Goal: Task Accomplishment & Management: Use online tool/utility

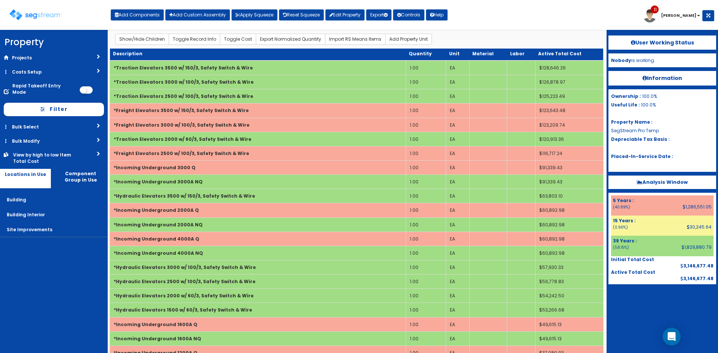
click at [150, 21] on div "Toggle navigation Add Components Add Custom Assembly Apply Squeeze Reset Squeez…" at bounding box center [359, 18] width 710 height 24
click at [153, 15] on button "Add Components" at bounding box center [137, 14] width 53 height 11
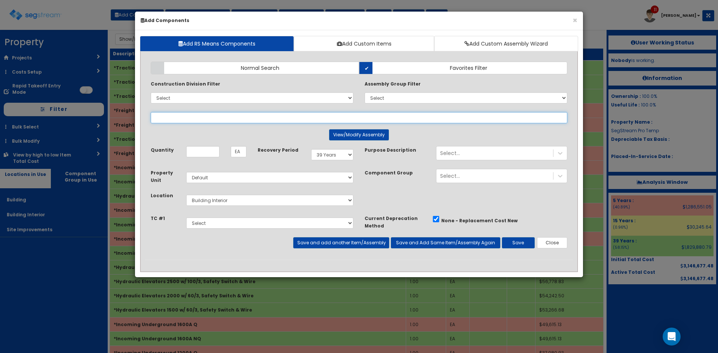
select select
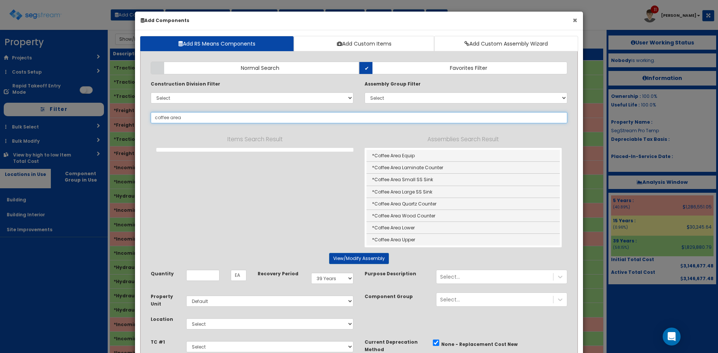
type input "coffee area"
click at [573, 19] on button "×" at bounding box center [574, 20] width 5 height 8
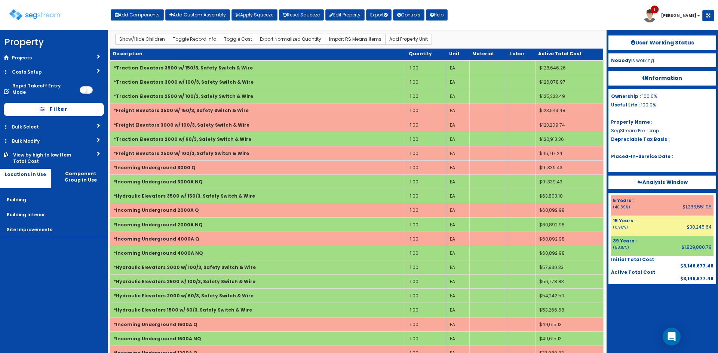
click at [573, 21] on div "Toggle navigation Add Components Add Custom Assembly Apply Squeeze Reset Squeez…" at bounding box center [359, 18] width 710 height 24
click at [39, 16] on img at bounding box center [35, 14] width 52 height 11
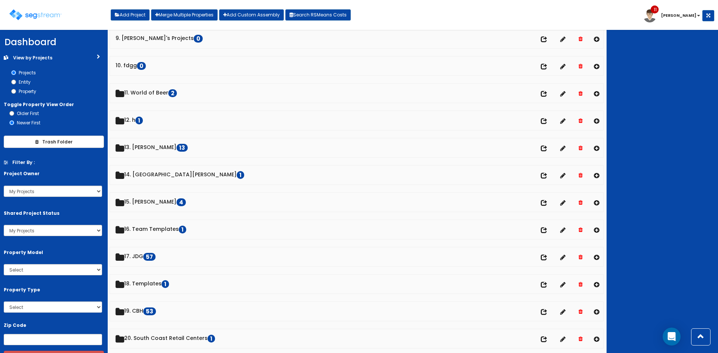
scroll to position [249, 0]
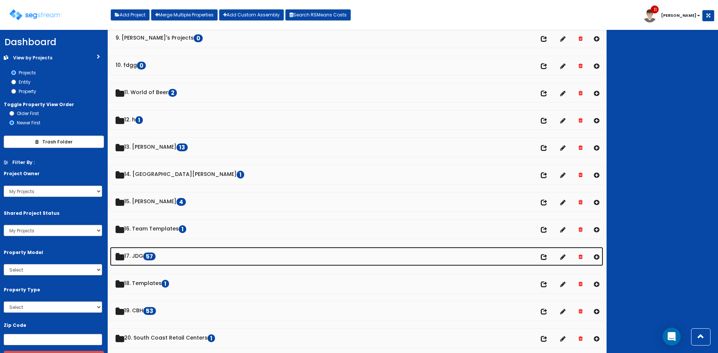
click at [144, 259] on link "17. JDG 57" at bounding box center [356, 256] width 493 height 19
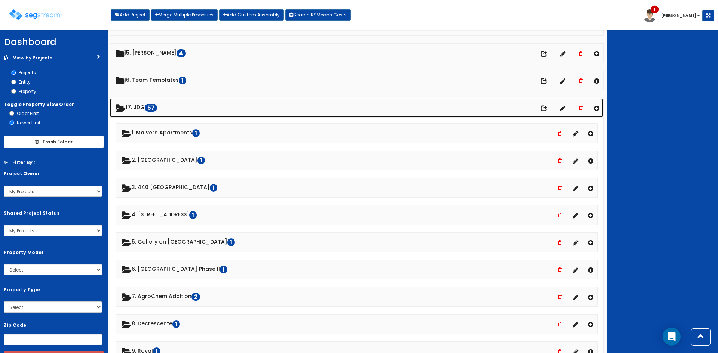
click at [150, 105] on link "17. JDG 57" at bounding box center [356, 107] width 493 height 19
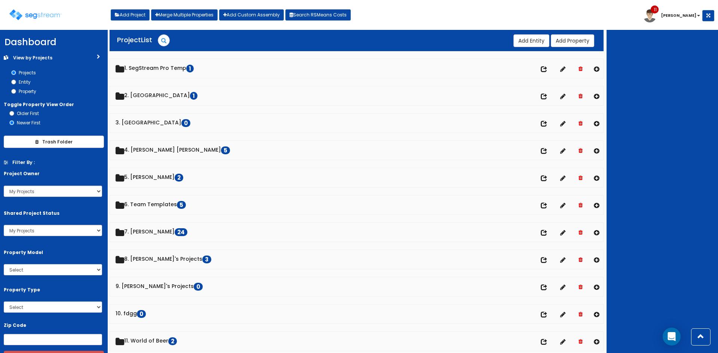
scroll to position [0, 0]
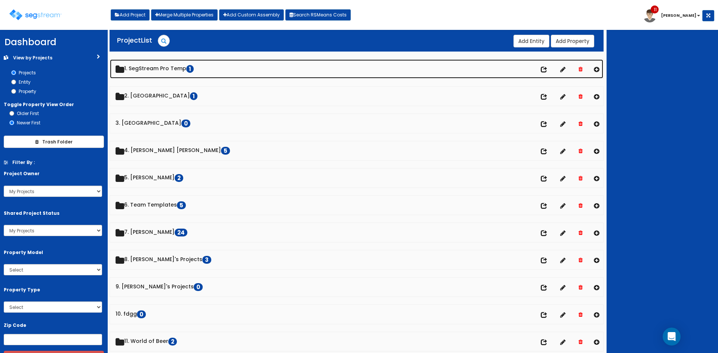
click at [182, 70] on link "1. SegStream Pro Temp 1" at bounding box center [356, 68] width 493 height 19
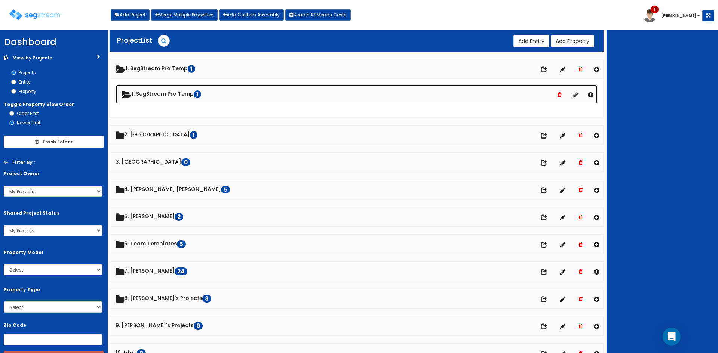
click at [179, 94] on link "1. SegStream Pro Temp 1" at bounding box center [356, 94] width 481 height 19
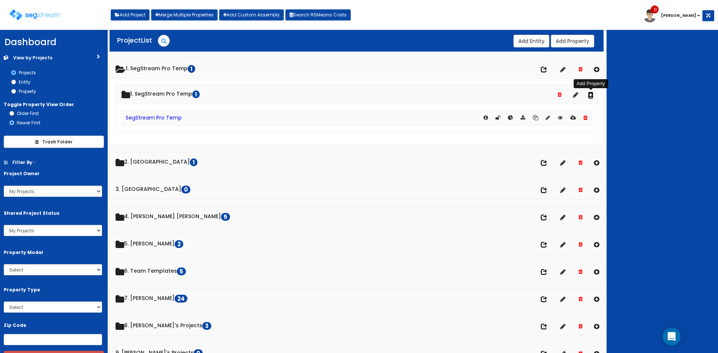
click at [590, 94] on icon at bounding box center [591, 95] width 6 height 6
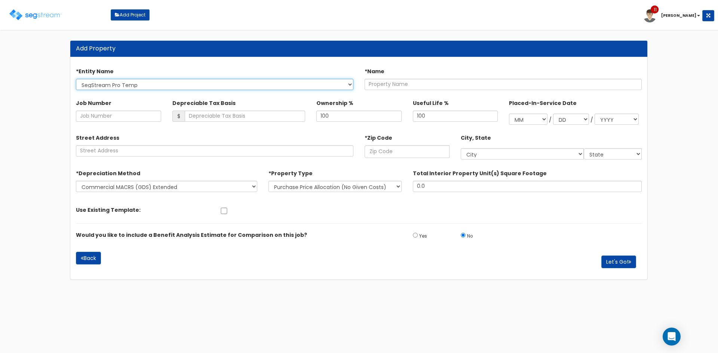
click at [150, 81] on select "SegStream Pro Temp" at bounding box center [214, 84] width 277 height 11
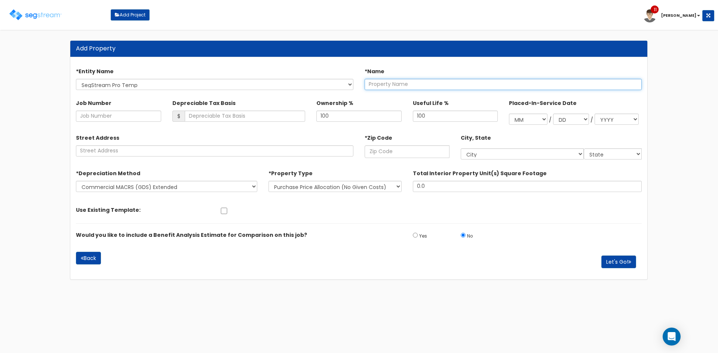
click at [416, 87] on input "text" at bounding box center [502, 84] width 277 height 11
type input "SegStream Pro Takeoff Sheet"
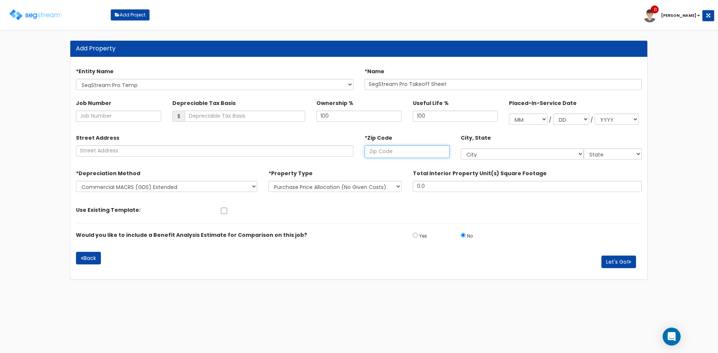
click at [410, 152] on input "text" at bounding box center [406, 151] width 85 height 13
type input "30"
select select "GA"
type input "30157"
click at [510, 229] on form "*Entity Name SegStream Pro Temp *Name SegStream Pro Takeoff Sheet Job Number $ …" at bounding box center [359, 167] width 566 height 213
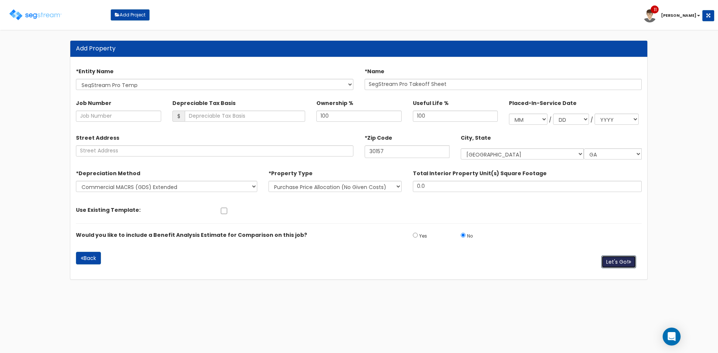
click at [624, 264] on button "Let's Go!" at bounding box center [618, 262] width 35 height 13
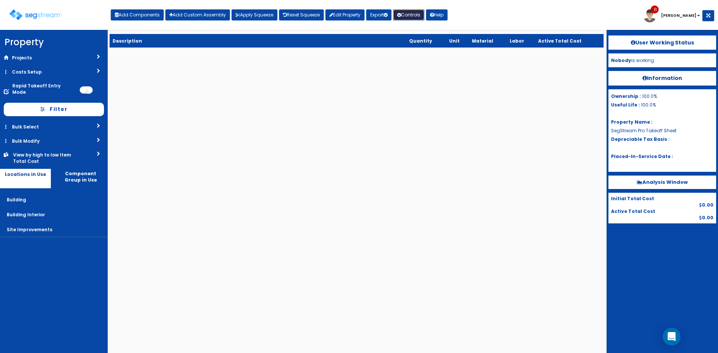
click at [407, 14] on button "Controls" at bounding box center [408, 14] width 31 height 11
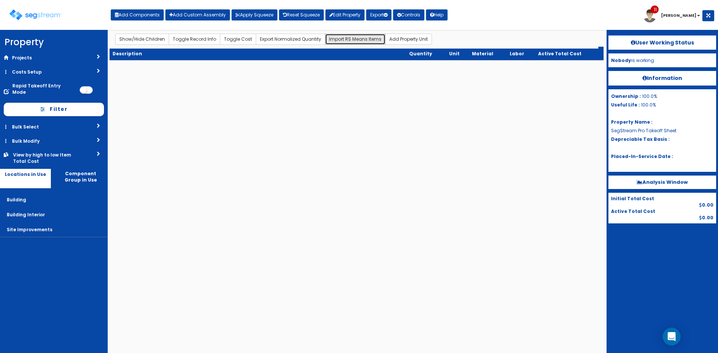
click at [364, 36] on button "Import RS Means Items" at bounding box center [355, 39] width 61 height 11
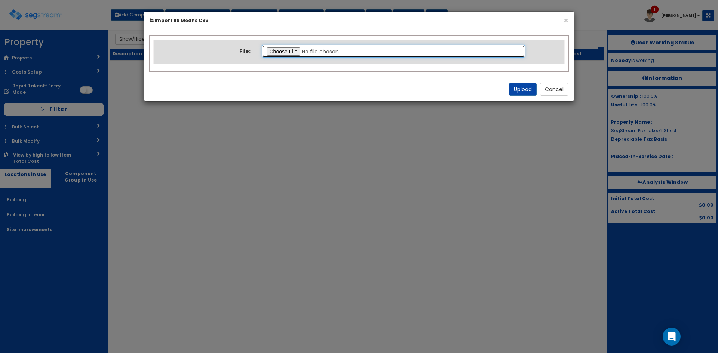
click at [294, 50] on input "file" at bounding box center [394, 51] width 264 height 13
type input "C:\fakepath\SegStreamPro Takeoff Sheet.csv"
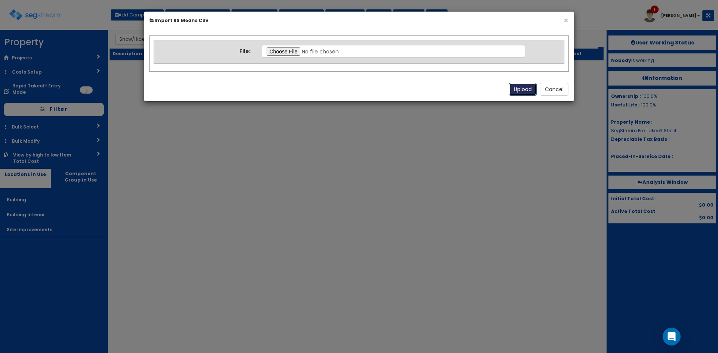
click at [523, 89] on button "Upload" at bounding box center [523, 89] width 28 height 13
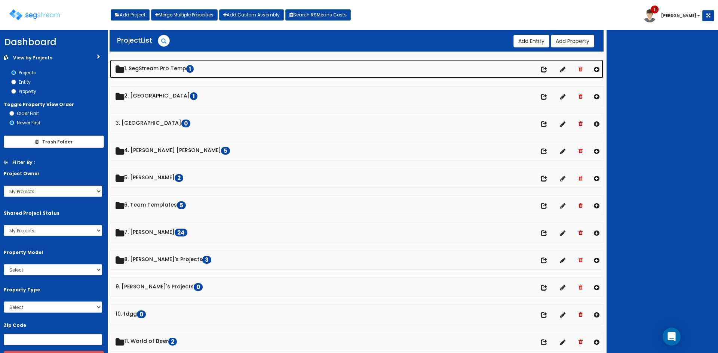
click at [158, 73] on link "1. SegStream Pro Temp 1" at bounding box center [356, 68] width 493 height 19
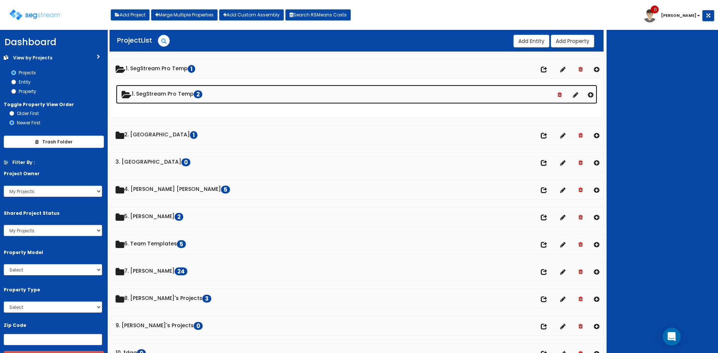
click at [183, 96] on link "1. SegStream Pro Temp 2" at bounding box center [356, 94] width 481 height 19
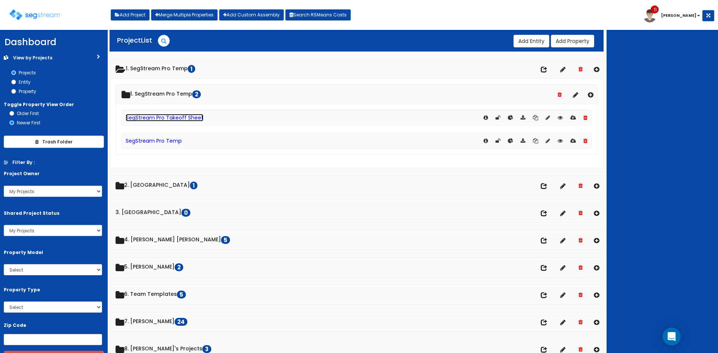
click at [175, 118] on link "SegStream Pro Takeoff Sheet" at bounding box center [165, 117] width 78 height 7
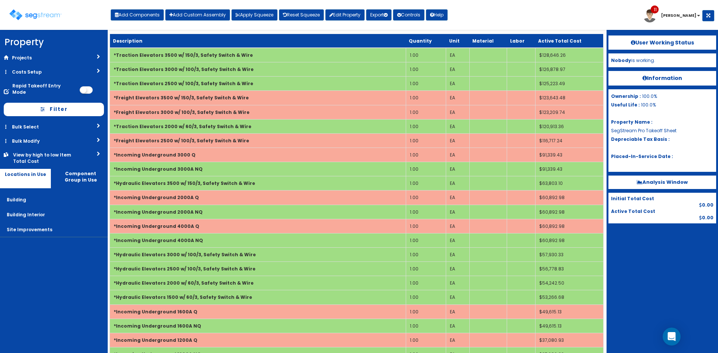
click at [634, 281] on div "User Working Status Nobody is working. Information Ownership : 100.0% Useful Li…" at bounding box center [661, 191] width 111 height 323
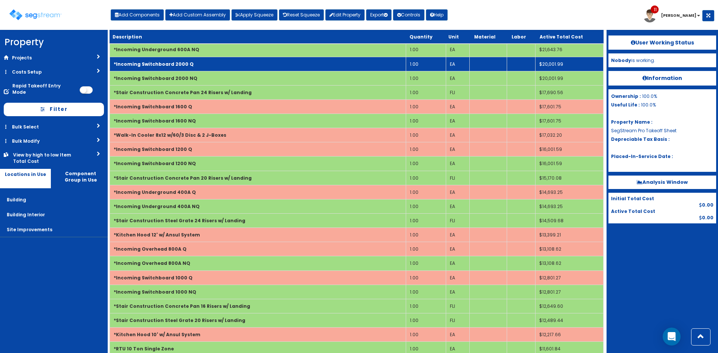
scroll to position [598, 0]
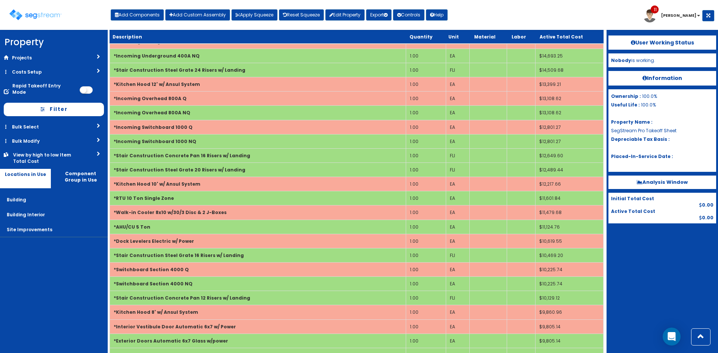
click at [514, 12] on div "Toggle navigation Add Components Add Custom Assembly Apply Squeeze Reset Squeez…" at bounding box center [359, 18] width 710 height 24
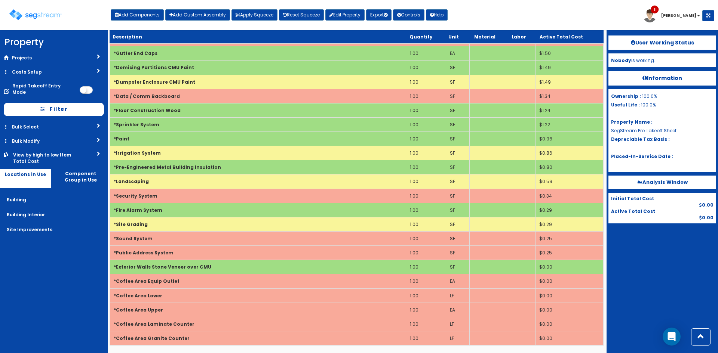
scroll to position [4556, 0]
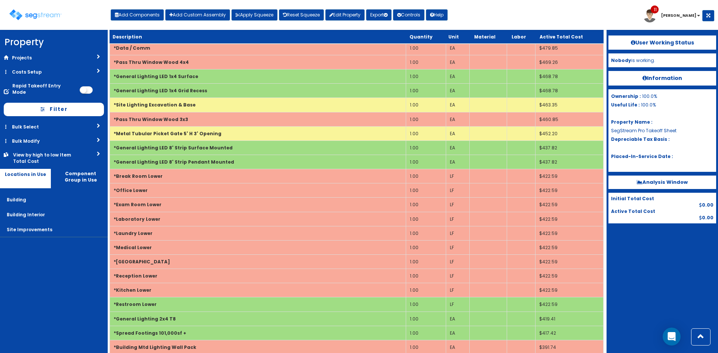
click at [647, 243] on div at bounding box center [662, 242] width 108 height 37
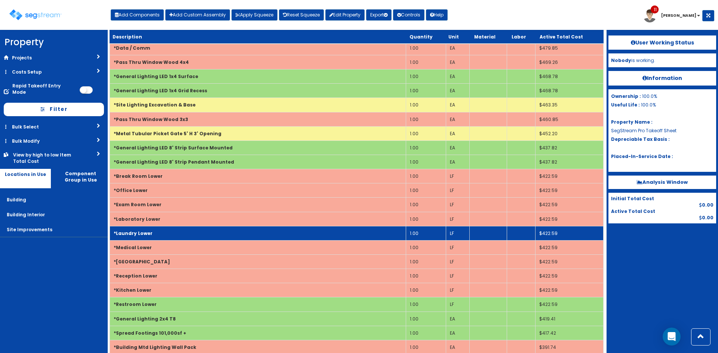
click at [539, 236] on td "$422.59" at bounding box center [569, 233] width 68 height 14
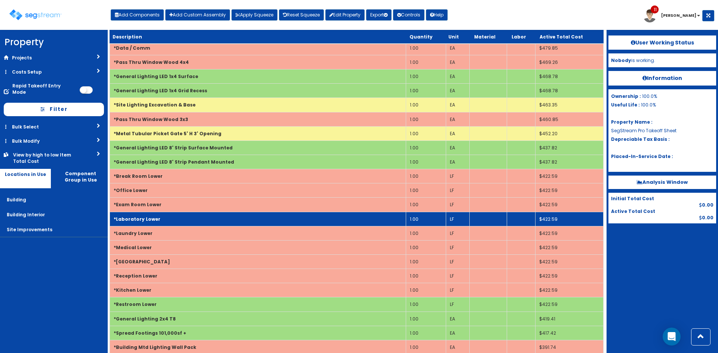
click at [382, 213] on td "*Laboratory Lower" at bounding box center [258, 219] width 296 height 14
click at [260, 215] on td "*Laboratory Lower" at bounding box center [258, 219] width 296 height 14
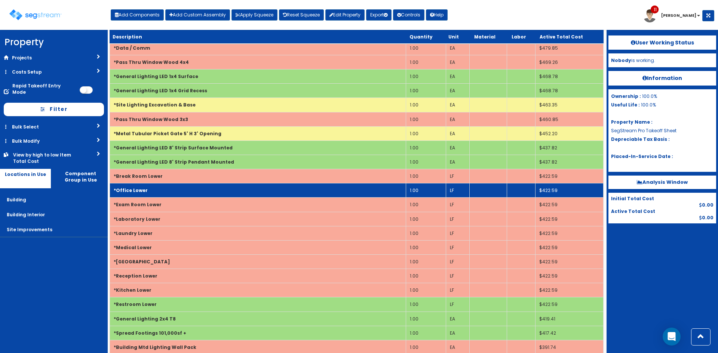
click at [264, 184] on td "*Office Lower" at bounding box center [258, 191] width 296 height 14
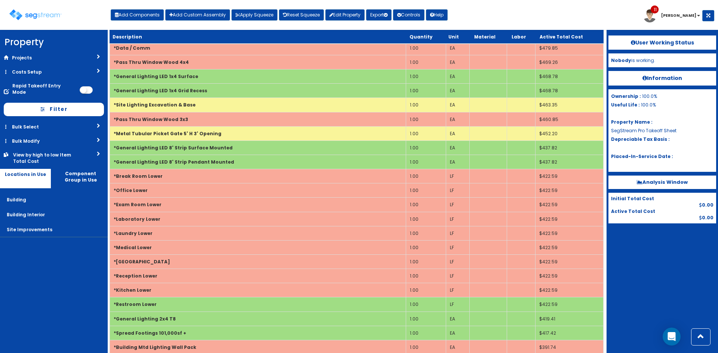
click at [689, 276] on div "User Working Status Nobody is working. Information Ownership : 100.0% Useful Li…" at bounding box center [661, 191] width 111 height 323
click at [577, 18] on div "Toggle navigation Add Components Add Custom Assembly Apply Squeeze Reset Squeez…" at bounding box center [359, 18] width 710 height 24
click at [523, 18] on div "Toggle navigation Add Components Add Custom Assembly Apply Squeeze Reset Squeez…" at bounding box center [359, 18] width 710 height 24
click at [65, 122] on link "Bulk Select" at bounding box center [54, 127] width 108 height 14
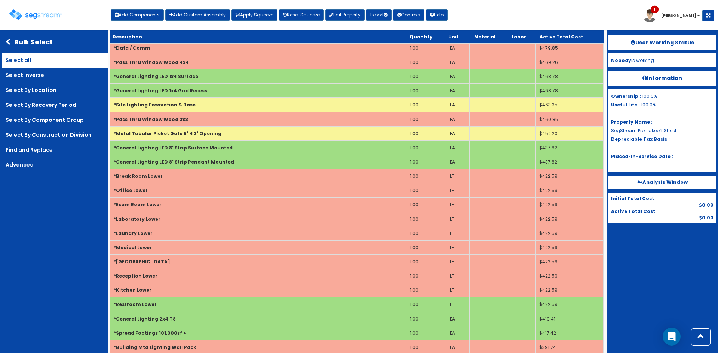
click at [13, 56] on link "Select all" at bounding box center [55, 60] width 106 height 15
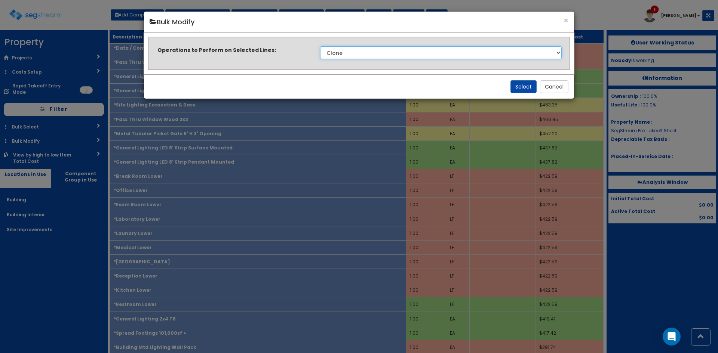
click at [364, 52] on select "Clone Delete Delete Zero Quantities Modify Component Group Modify Cost Sources …" at bounding box center [441, 52] width 242 height 13
click at [572, 22] on div "× Bulk Modify" at bounding box center [359, 22] width 430 height 21
click at [555, 91] on button "Cancel" at bounding box center [554, 86] width 28 height 13
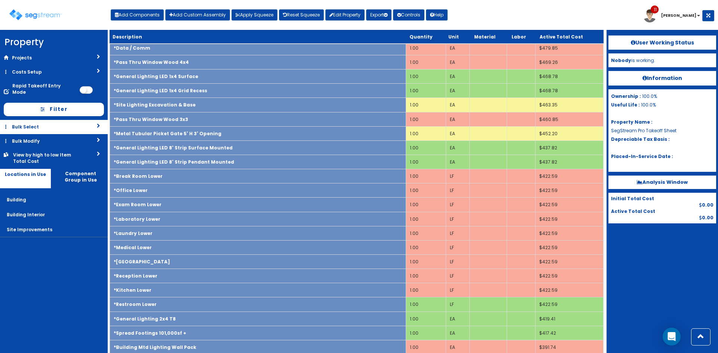
click at [24, 121] on link "Bulk Select" at bounding box center [54, 127] width 108 height 14
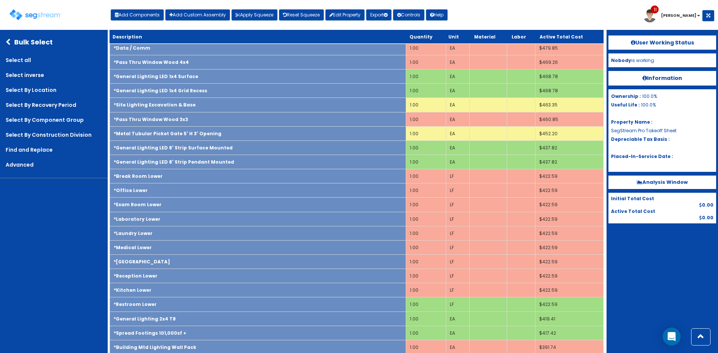
click at [4, 44] on div "Bulk Select" at bounding box center [54, 42] width 108 height 21
click at [9, 44] on icon at bounding box center [10, 42] width 9 height 7
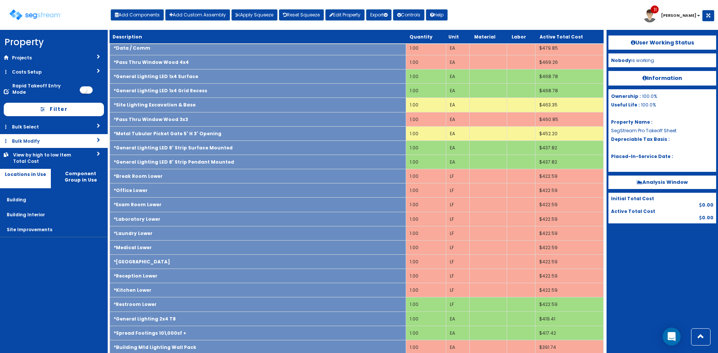
click at [39, 138] on link "Bulk Modify" at bounding box center [54, 141] width 108 height 14
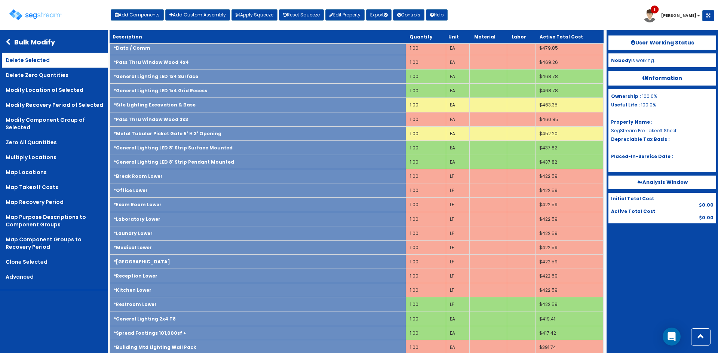
click at [47, 62] on link "Delete Selected" at bounding box center [55, 60] width 106 height 15
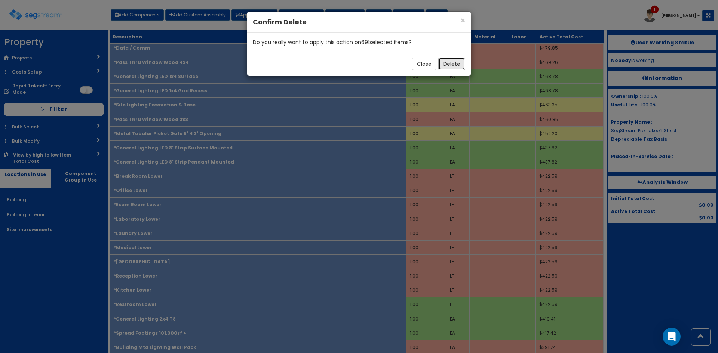
click at [457, 67] on button "Delete" at bounding box center [451, 64] width 27 height 13
click at [457, 64] on button "Delete" at bounding box center [451, 64] width 27 height 13
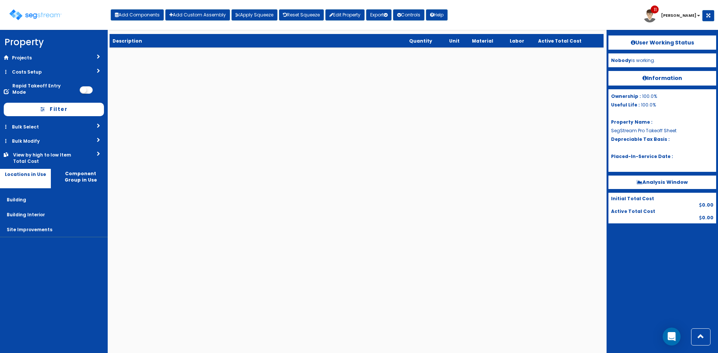
scroll to position [0, 0]
click at [408, 18] on button "Controls" at bounding box center [408, 14] width 31 height 11
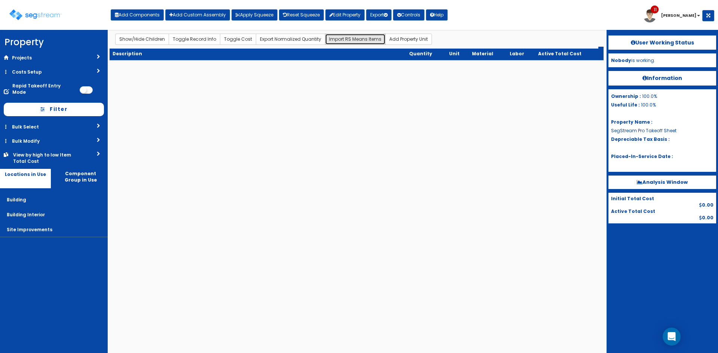
click at [352, 39] on button "Import RS Means Items" at bounding box center [355, 39] width 61 height 11
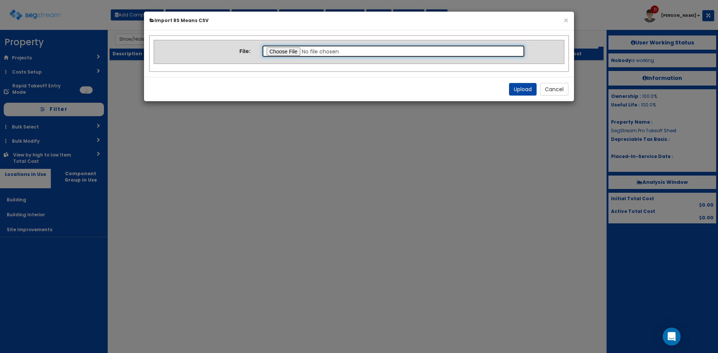
click at [286, 51] on input "file" at bounding box center [394, 51] width 264 height 13
type input "C:\fakepath\SegStreamPro Takeoff Sheet.csv"
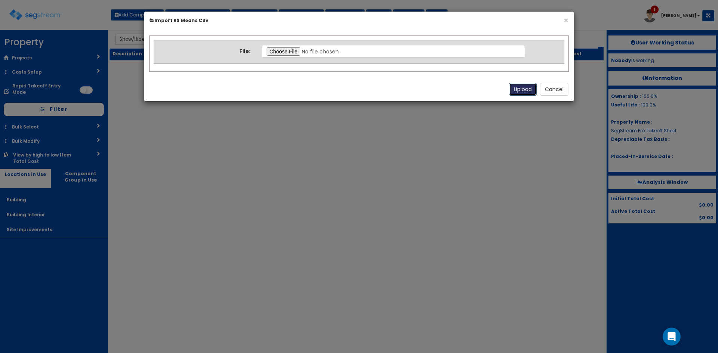
click at [527, 91] on button "Upload" at bounding box center [523, 89] width 28 height 13
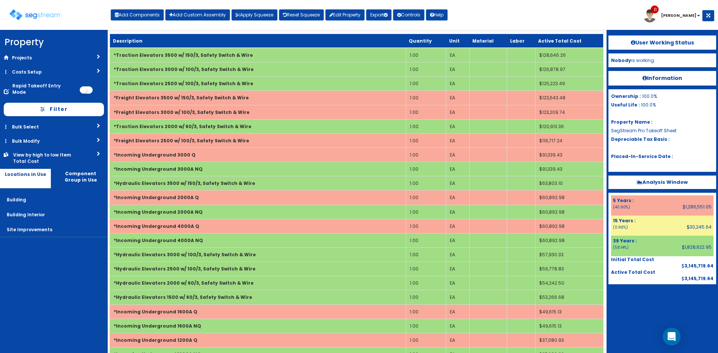
click at [572, 13] on div "Toggle navigation Add Components Add Custom Assembly Apply Squeeze Reset Squeez…" at bounding box center [359, 18] width 710 height 24
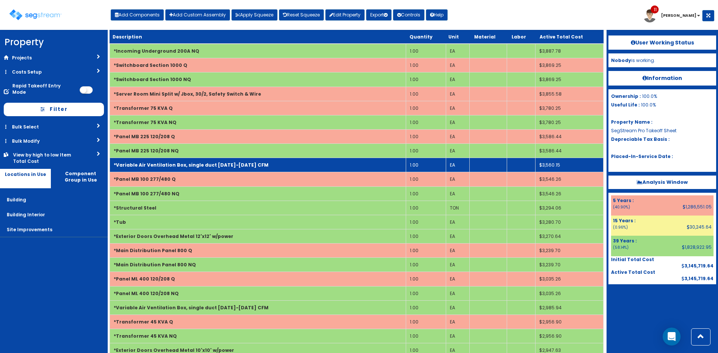
scroll to position [1644, 0]
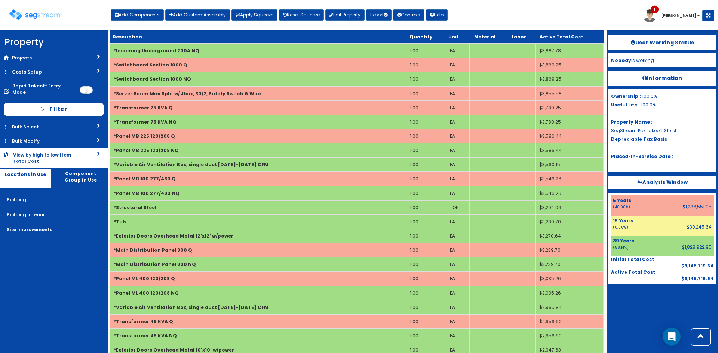
click at [86, 148] on link "View by high to low Item Total Cost" at bounding box center [54, 158] width 108 height 20
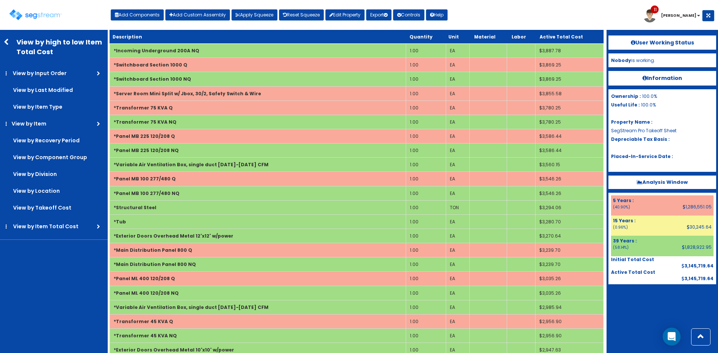
click at [47, 198] on label "View by Location" at bounding box center [55, 191] width 106 height 15
click at [0, 0] on input "View by Location" at bounding box center [0, 0] width 0 height 0
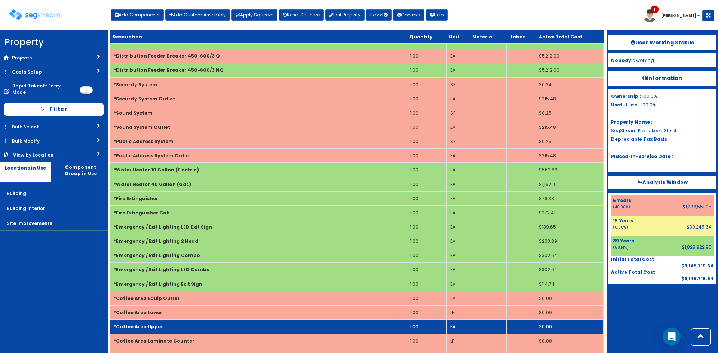
scroll to position [6086, 0]
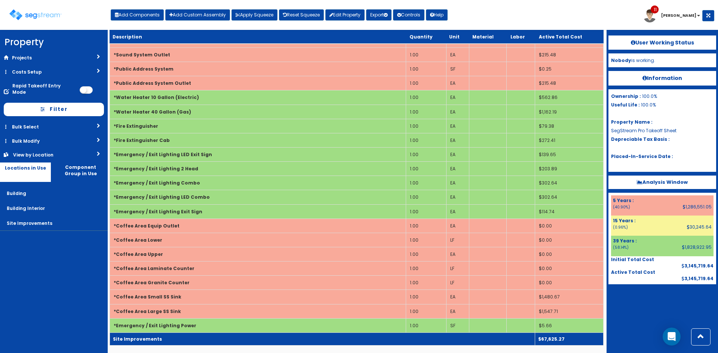
click at [206, 343] on td "Site Improvements" at bounding box center [322, 339] width 425 height 13
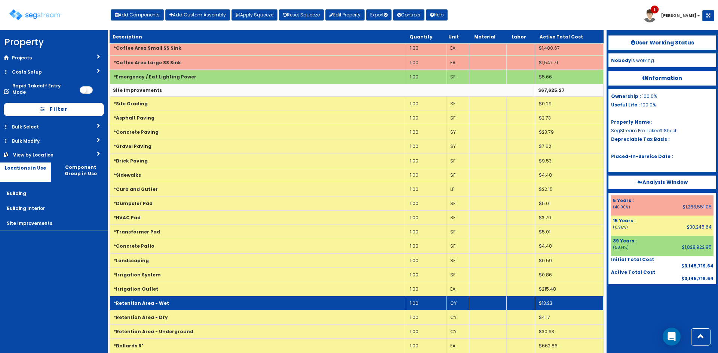
scroll to position [6335, 0]
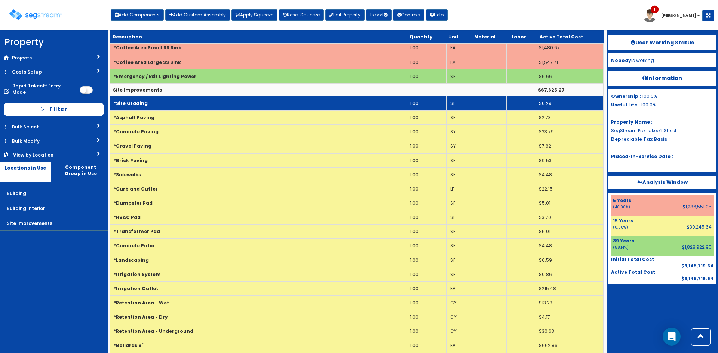
click at [324, 103] on td "*Site Grading" at bounding box center [258, 103] width 296 height 14
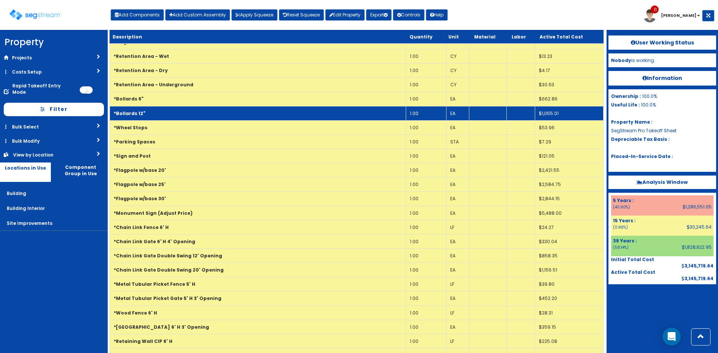
scroll to position [6584, 0]
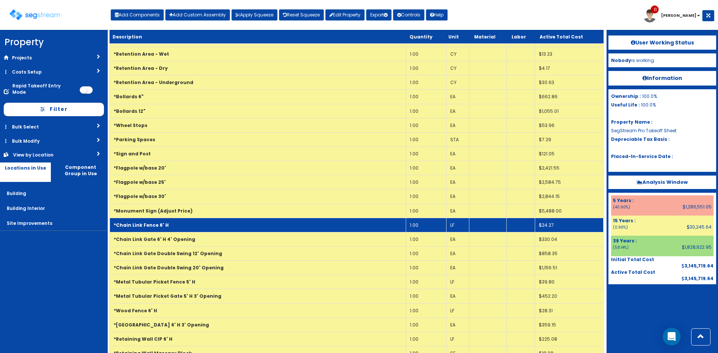
click at [224, 228] on td "*Chain Link Fence 6' H" at bounding box center [258, 225] width 296 height 14
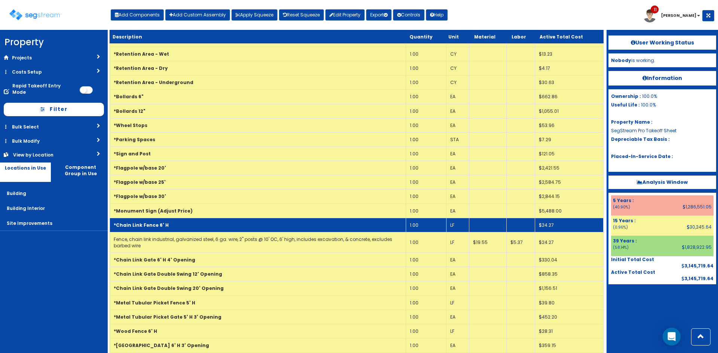
click at [224, 228] on td "*Chain Link Fence 6' H" at bounding box center [258, 225] width 296 height 14
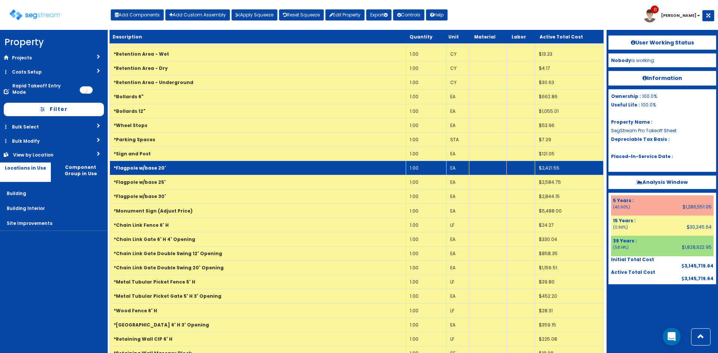
click at [197, 170] on td "*Flagpole w/base 20'" at bounding box center [258, 168] width 296 height 14
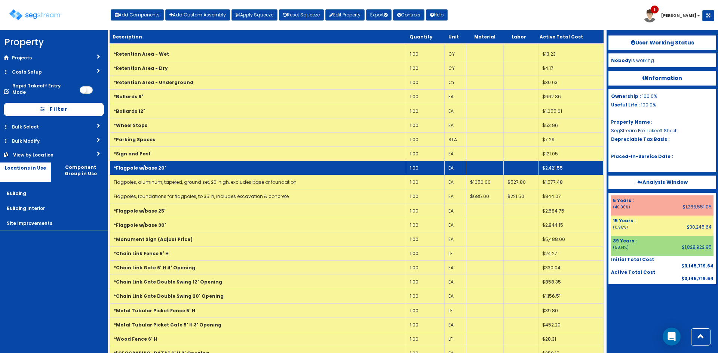
click at [197, 170] on td "*Flagpole w/base 20'" at bounding box center [258, 168] width 296 height 14
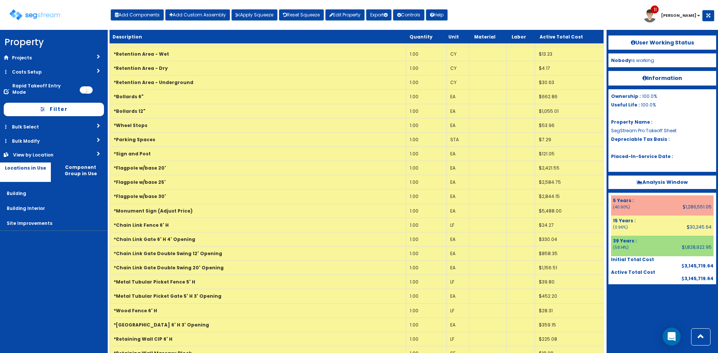
click at [94, 268] on nav "Property DB Projects Recent Properties SegStream Pro Temp Malvern Apartments Pr…" at bounding box center [54, 191] width 108 height 323
click at [653, 299] on div at bounding box center [662, 302] width 108 height 37
click at [636, 315] on div at bounding box center [662, 302] width 108 height 37
